Goal: Information Seeking & Learning: Stay updated

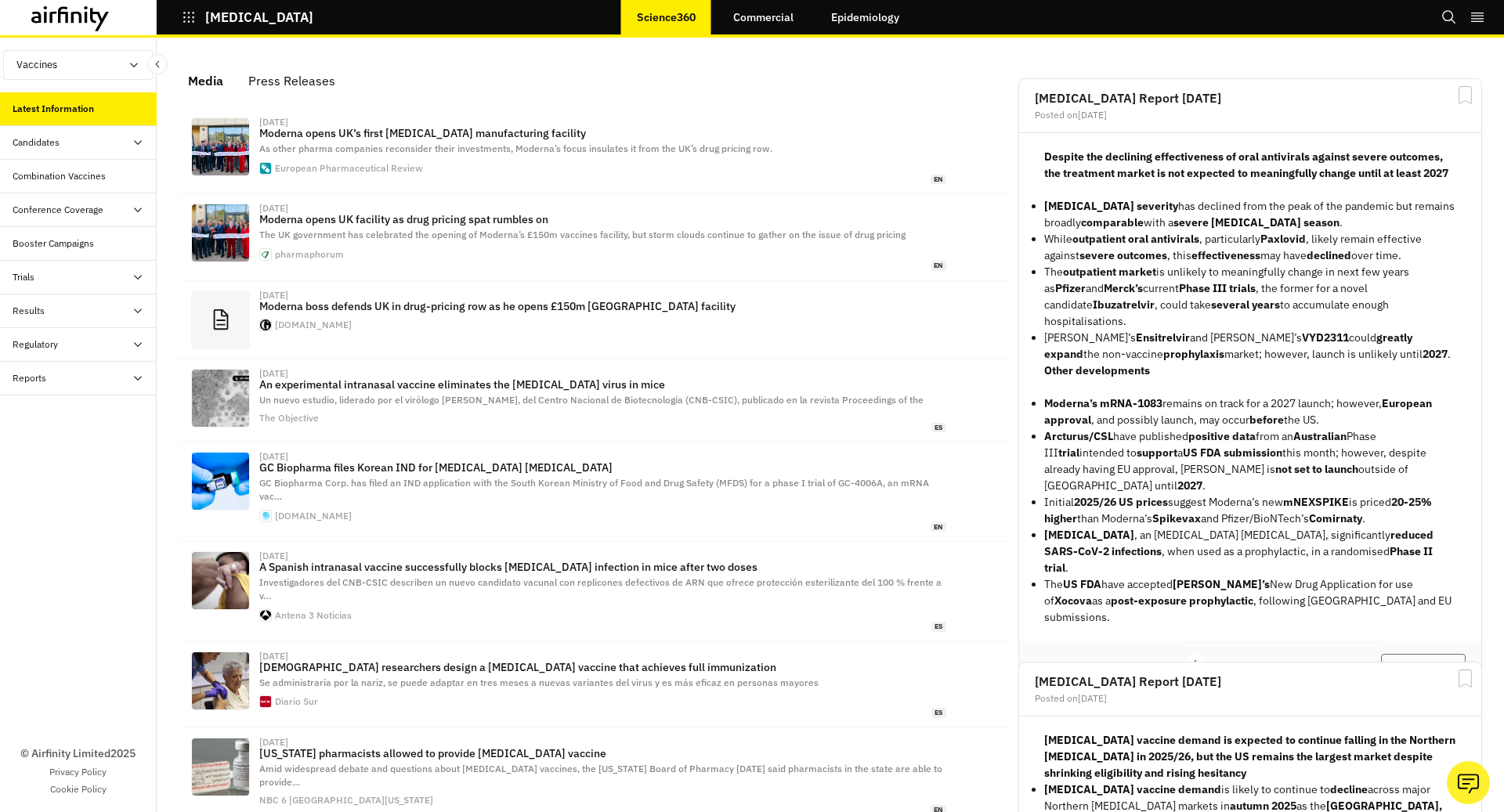
scroll to position [952, 470]
click at [870, 24] on link "Epidemiology" at bounding box center [865, 17] width 100 height 38
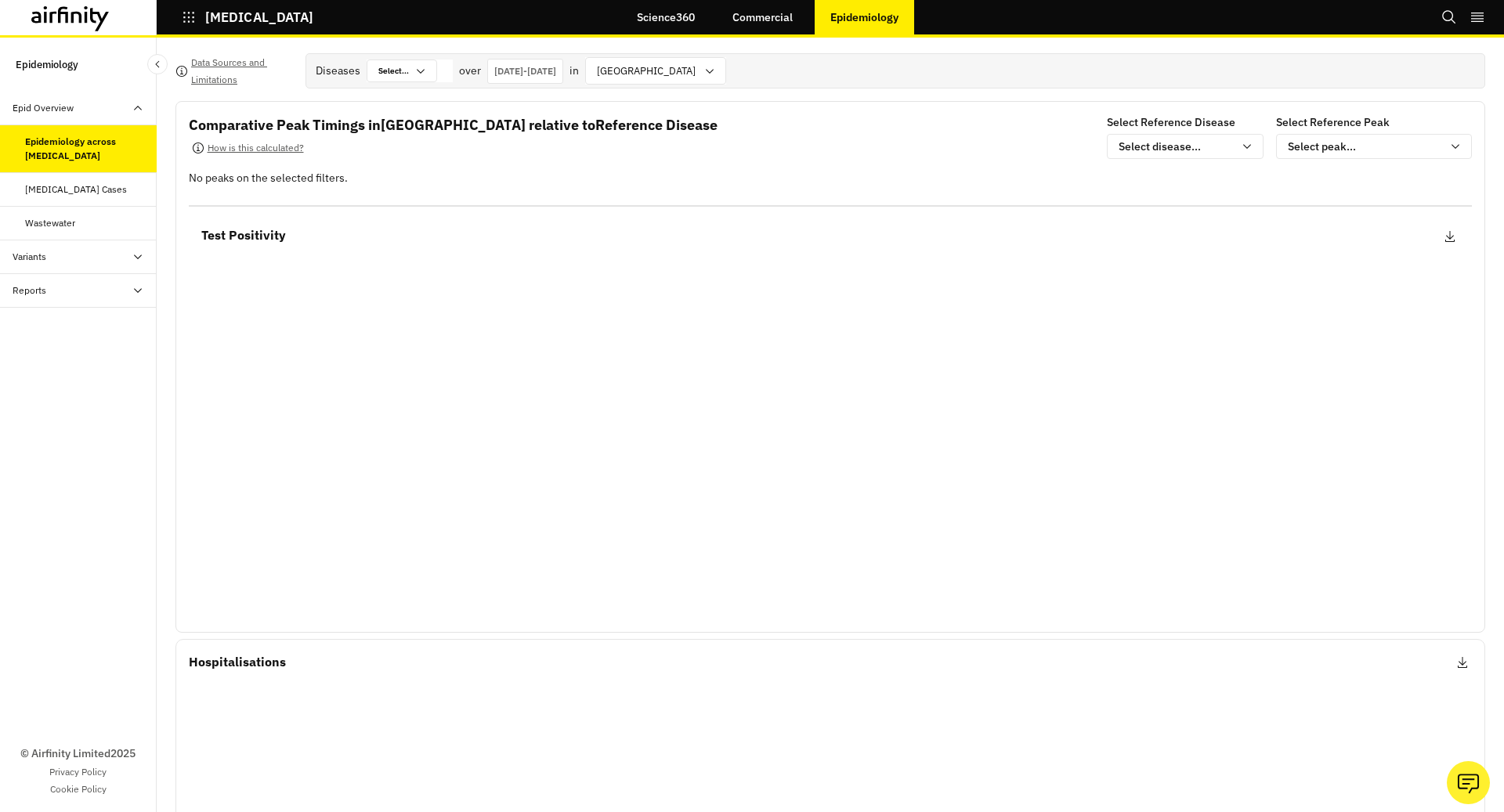
click at [120, 293] on div "Reports" at bounding box center [84, 290] width 144 height 14
click at [115, 258] on div "Variants" at bounding box center [84, 257] width 144 height 14
click at [113, 284] on div "Latest News" at bounding box center [90, 290] width 131 height 14
